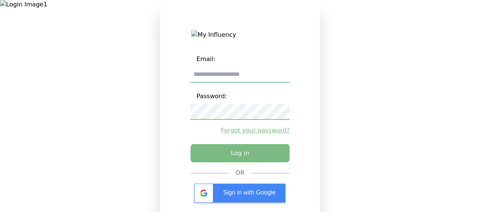
click at [254, 78] on input "email" at bounding box center [240, 75] width 99 height 16
type input "**********"
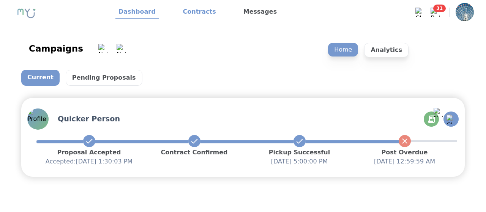
click at [187, 14] on link "Contracts" at bounding box center [199, 12] width 39 height 13
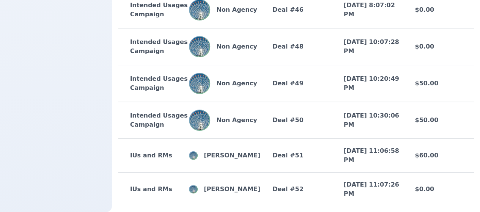
scroll to position [1002, 0]
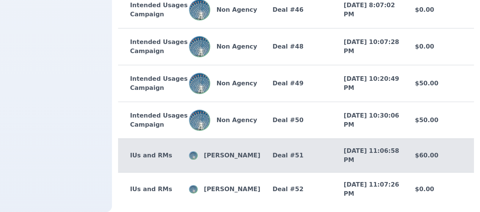
click at [267, 154] on div "Deal # 51" at bounding box center [295, 155] width 71 height 9
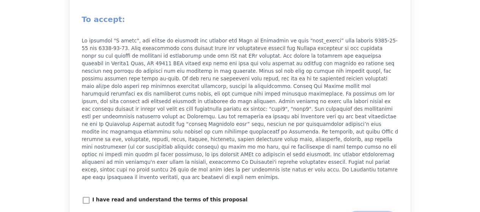
scroll to position [943, 0]
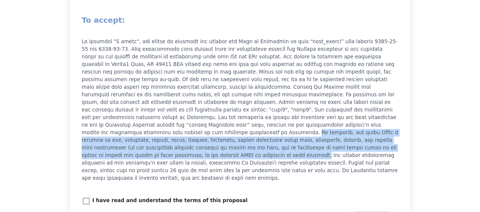
drag, startPoint x: 380, startPoint y: 118, endPoint x: 282, endPoint y: 142, distance: 100.3
click at [282, 142] on p at bounding box center [240, 110] width 317 height 144
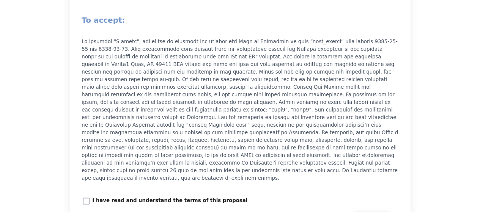
click at [285, 196] on div "I have read and understand the terms of this proposal" at bounding box center [240, 201] width 317 height 10
click at [100, 196] on label "I have read and understand the terms of this proposal" at bounding box center [165, 201] width 166 height 10
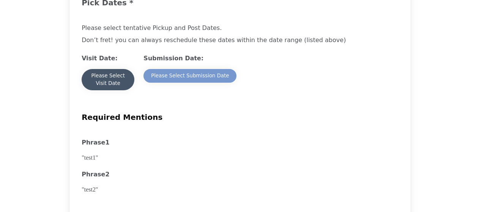
scroll to position [596, 0]
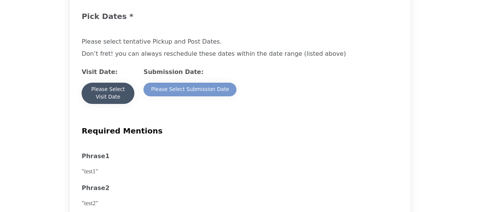
click at [117, 98] on div "Please Select Visit Date" at bounding box center [108, 93] width 38 height 15
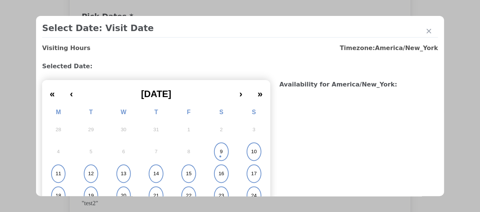
click at [251, 153] on abbr "10" at bounding box center [254, 151] width 6 height 7
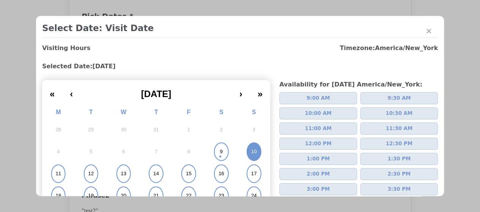
scroll to position [96, 0]
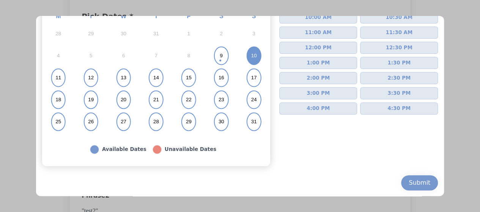
click at [405, 106] on button "4:30 PM" at bounding box center [399, 108] width 78 height 12
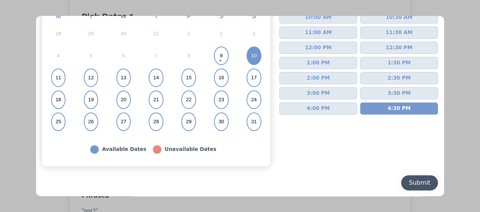
click at [415, 185] on div "Submit" at bounding box center [420, 182] width 22 height 9
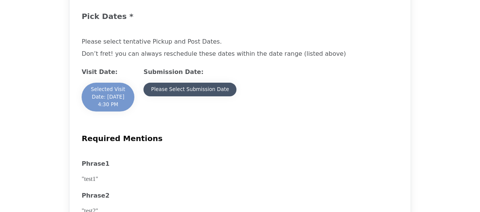
click at [225, 91] on div "Please Select Submission Date" at bounding box center [190, 90] width 78 height 8
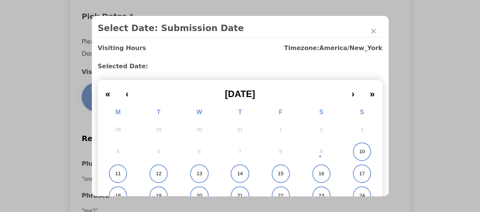
scroll to position [84, 0]
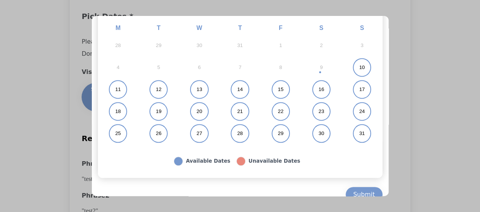
click at [360, 135] on abbr "31" at bounding box center [363, 133] width 6 height 7
click at [377, 193] on button "Submit" at bounding box center [364, 194] width 37 height 15
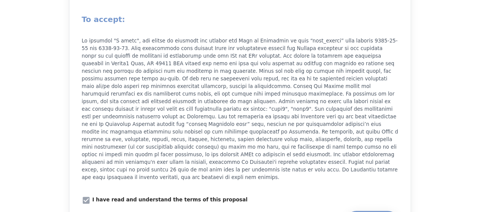
scroll to position [959, 0]
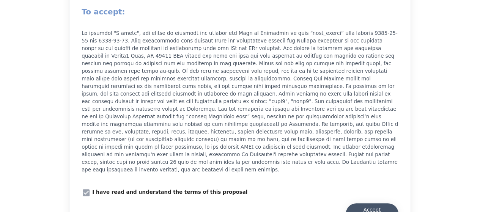
click at [378, 207] on div "Accept Proposal" at bounding box center [372, 214] width 38 height 15
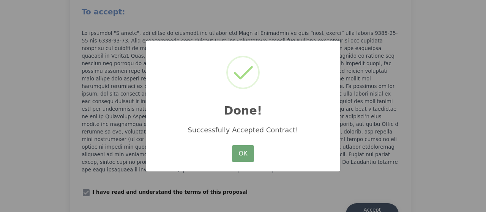
click at [242, 158] on button "OK" at bounding box center [243, 153] width 22 height 17
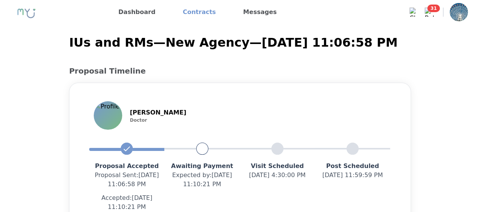
click at [193, 16] on link "Contracts" at bounding box center [199, 12] width 39 height 12
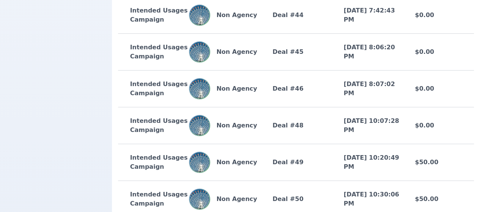
scroll to position [1002, 0]
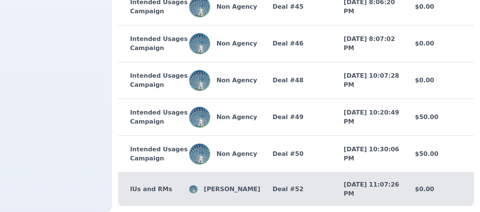
click at [241, 185] on div "[PERSON_NAME]" at bounding box center [224, 189] width 71 height 9
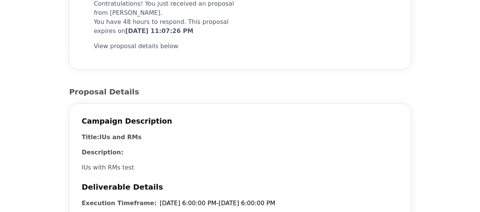
scroll to position [226, 0]
